Goal: Task Accomplishment & Management: Use online tool/utility

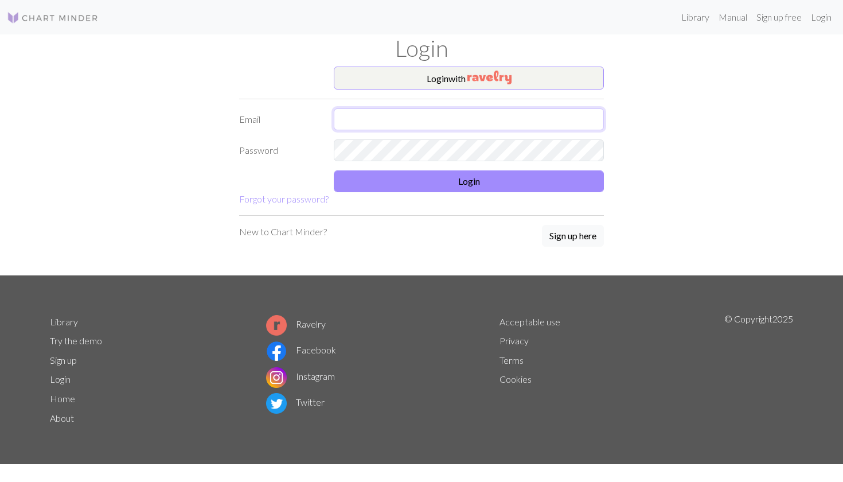
type input "[EMAIL_ADDRESS][DOMAIN_NAME]"
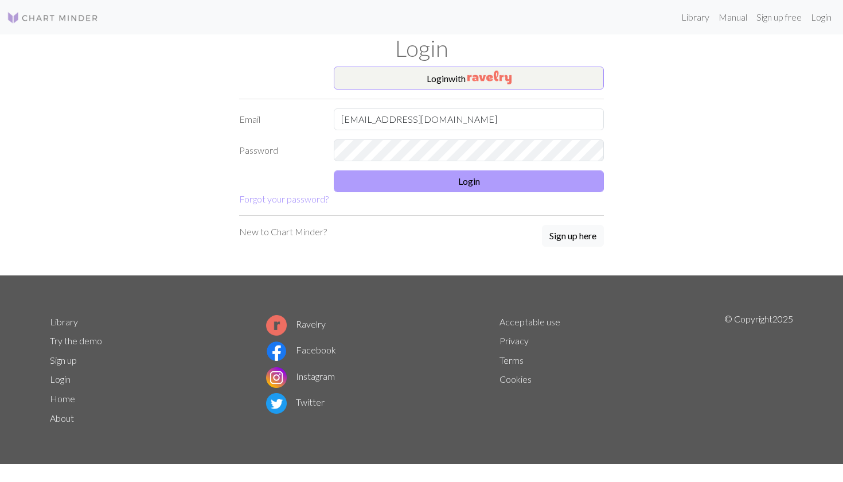
click at [382, 182] on button "Login" at bounding box center [469, 181] width 270 height 22
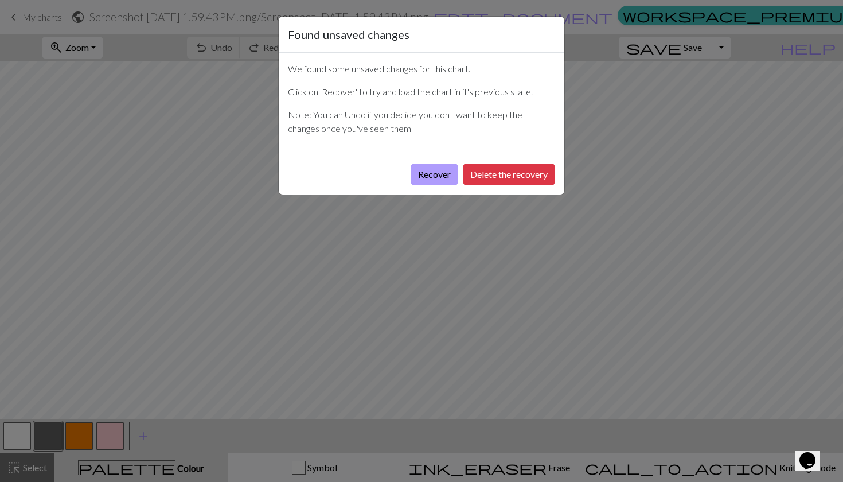
click at [431, 176] on button "Recover" at bounding box center [435, 175] width 48 height 22
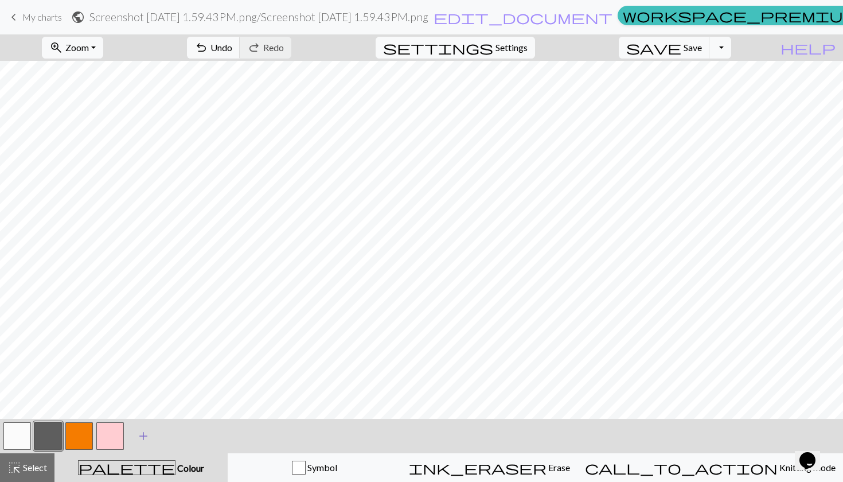
click at [140, 438] on span "add" at bounding box center [144, 436] width 14 height 16
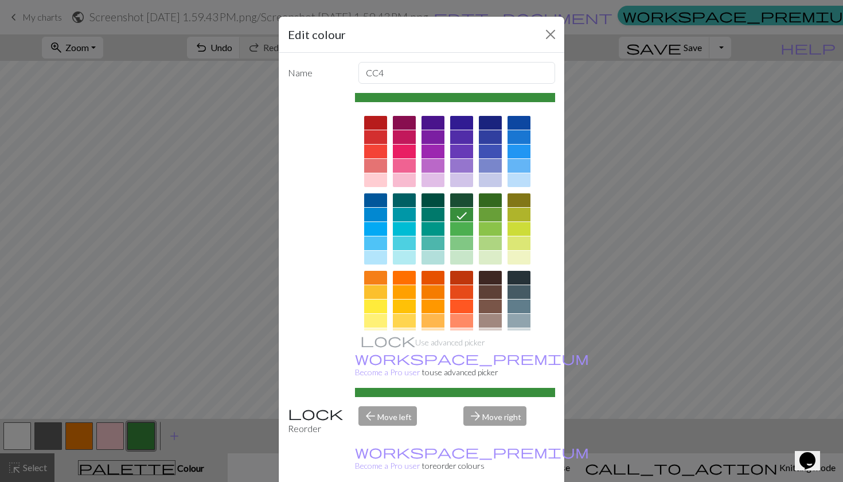
click at [462, 247] on div at bounding box center [461, 243] width 23 height 14
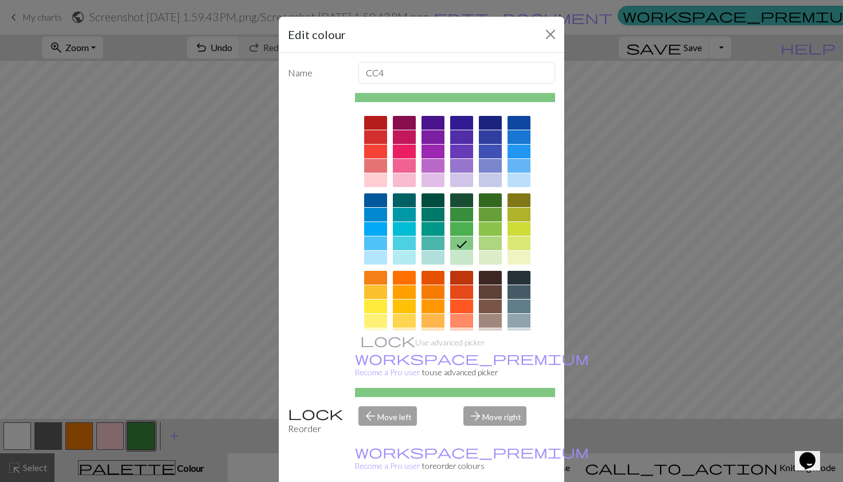
click at [462, 261] on div at bounding box center [461, 258] width 23 height 14
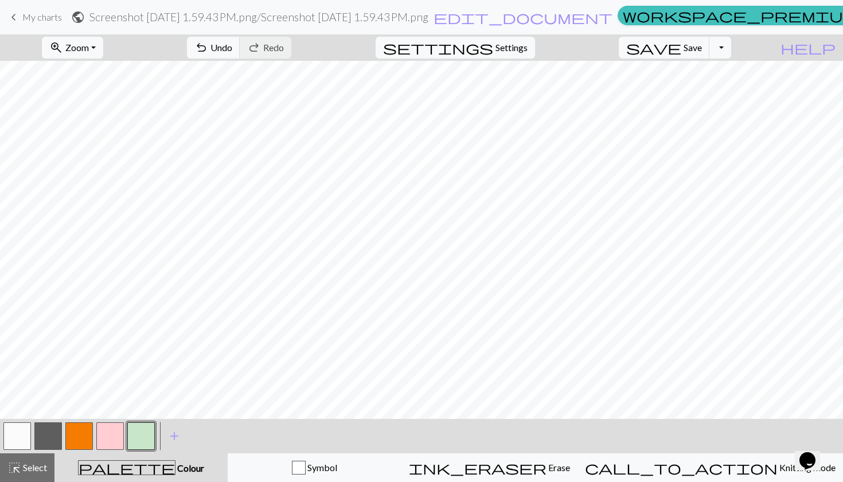
click at [47, 439] on button "button" at bounding box center [48, 436] width 28 height 28
click at [174, 430] on span "add" at bounding box center [175, 436] width 14 height 16
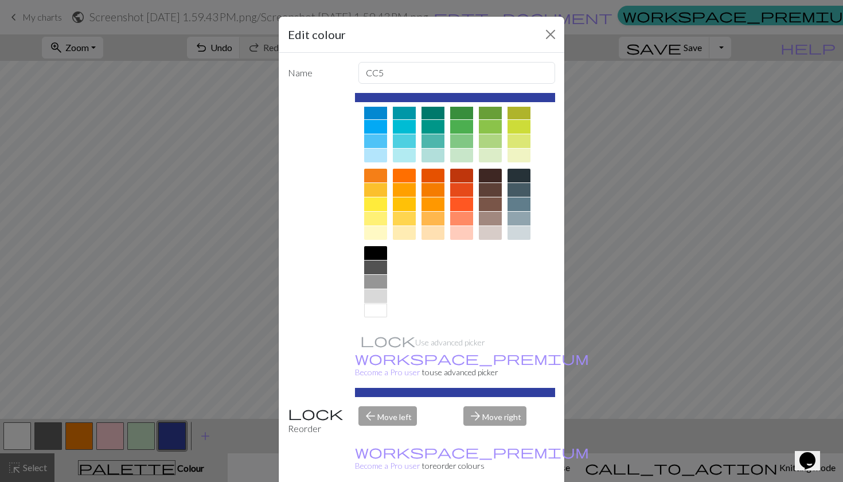
scroll to position [102, 0]
click at [379, 254] on div at bounding box center [375, 253] width 23 height 14
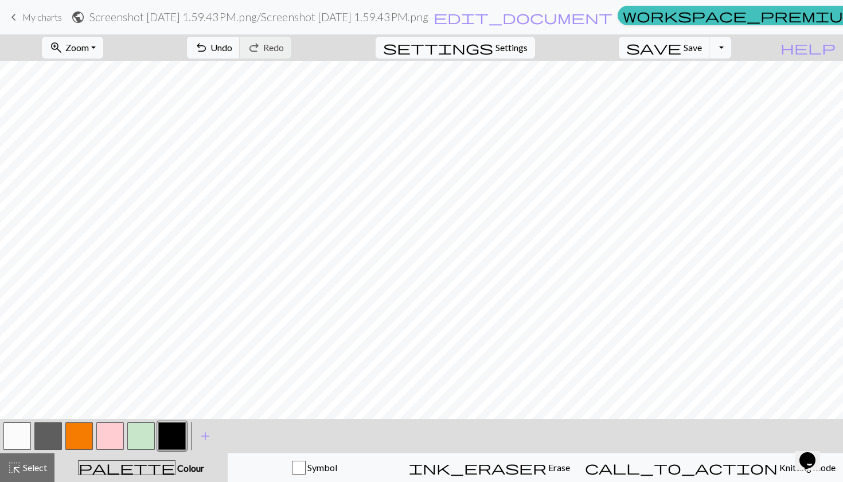
click at [103, 438] on button "button" at bounding box center [110, 436] width 28 height 28
click at [174, 430] on button "button" at bounding box center [172, 436] width 28 height 28
click at [142, 438] on button "button" at bounding box center [141, 436] width 28 height 28
